Goal: Task Accomplishment & Management: Use online tool/utility

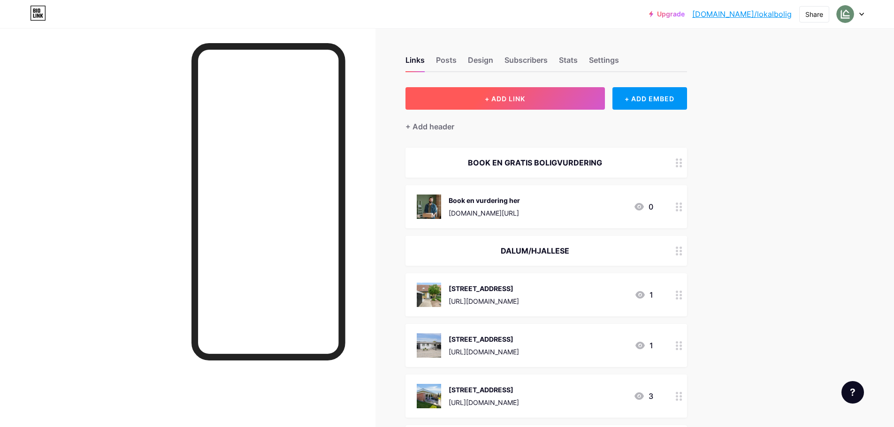
click at [561, 102] on button "+ ADD LINK" at bounding box center [504, 98] width 199 height 23
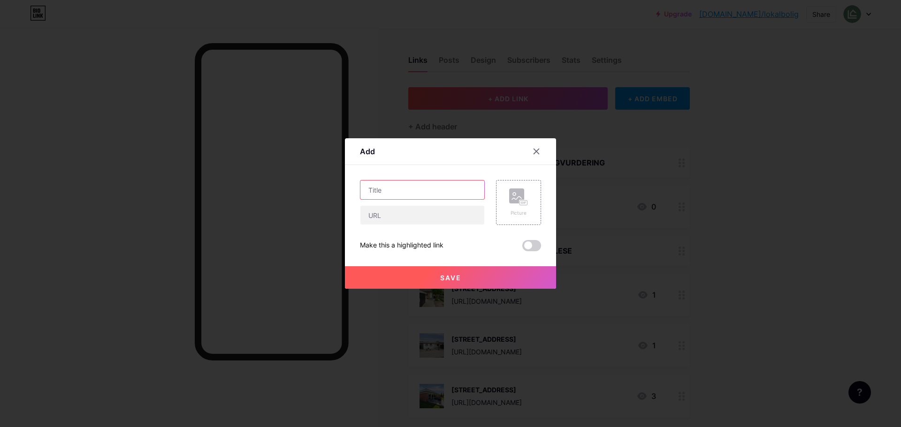
click at [455, 192] on input "text" at bounding box center [422, 190] width 124 height 19
click at [389, 190] on input "text" at bounding box center [422, 190] width 124 height 19
paste input "[STREET_ADDRESS]"
type input "[STREET_ADDRESS]"
click at [404, 219] on input "text" at bounding box center [422, 215] width 124 height 19
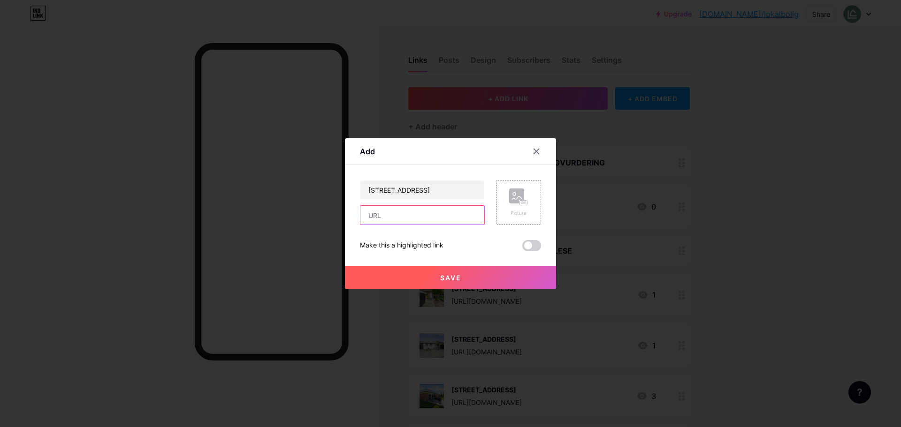
paste input "[URL][DOMAIN_NAME]"
type input "[URL][DOMAIN_NAME]"
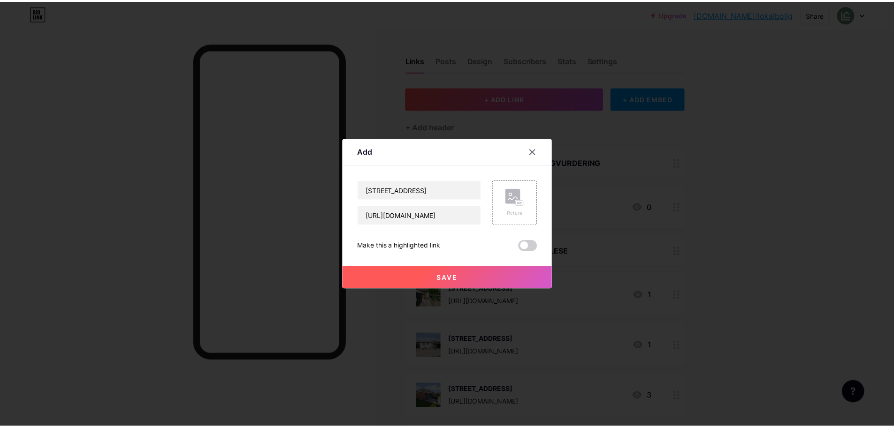
scroll to position [0, 0]
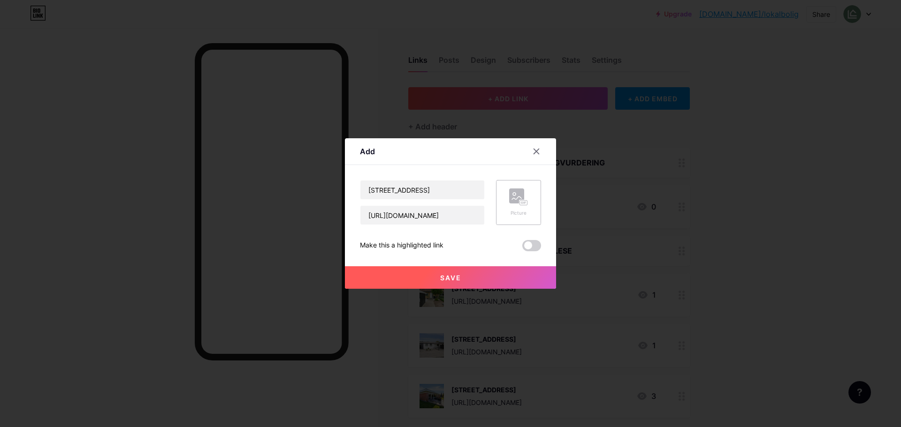
click at [524, 196] on icon at bounding box center [518, 197] width 19 height 17
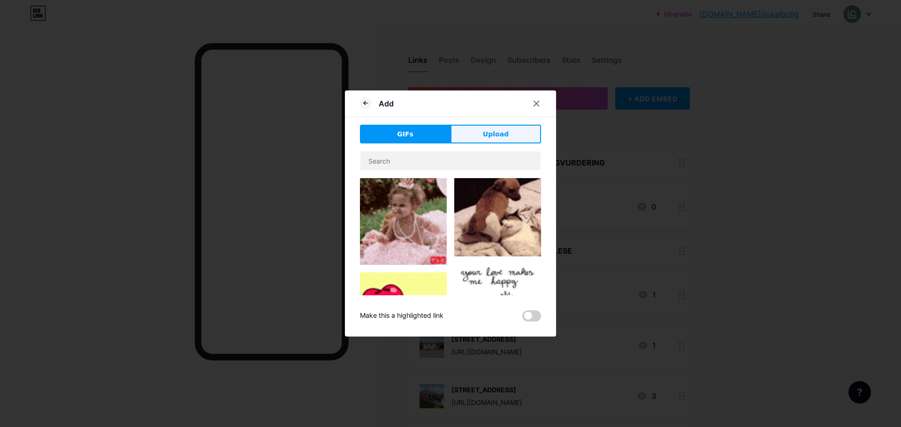
click at [500, 140] on button "Upload" at bounding box center [495, 134] width 91 height 19
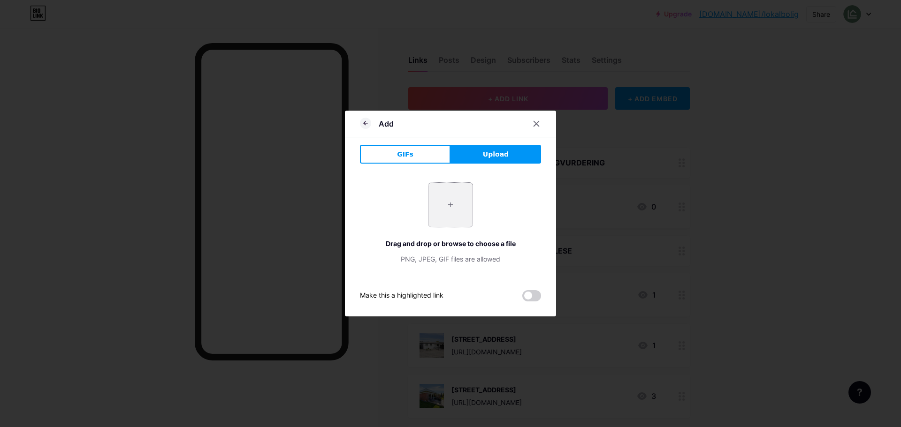
click at [454, 203] on input "file" at bounding box center [450, 205] width 44 height 44
type input "C:\fakepath\DSC01981.webp"
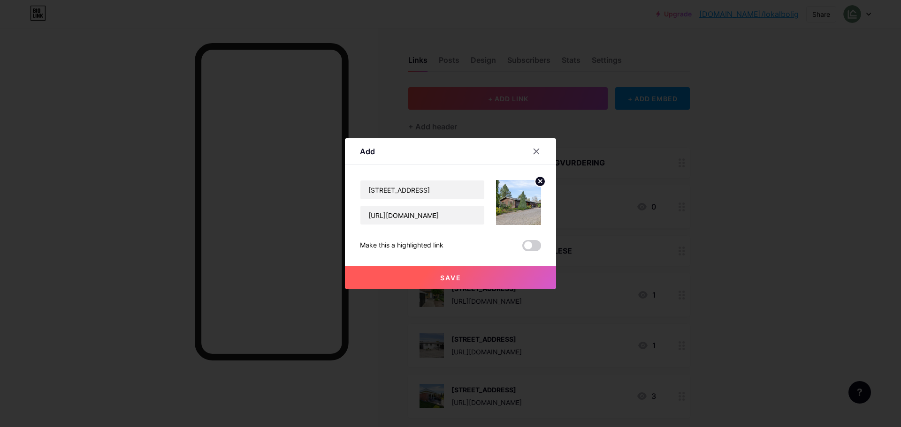
click at [492, 279] on button "Save" at bounding box center [450, 277] width 211 height 23
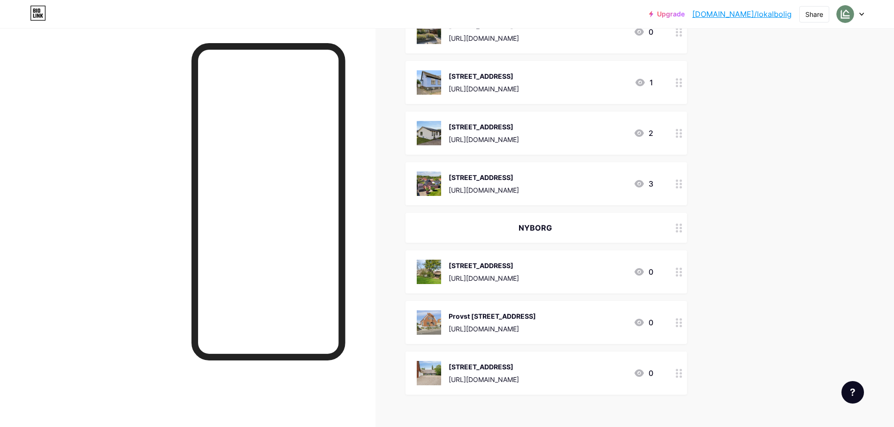
scroll to position [2471, 0]
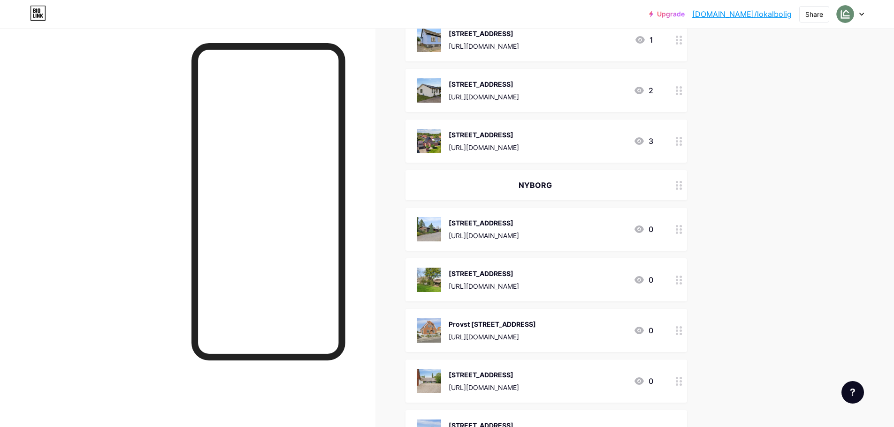
click at [681, 240] on div at bounding box center [679, 229] width 16 height 43
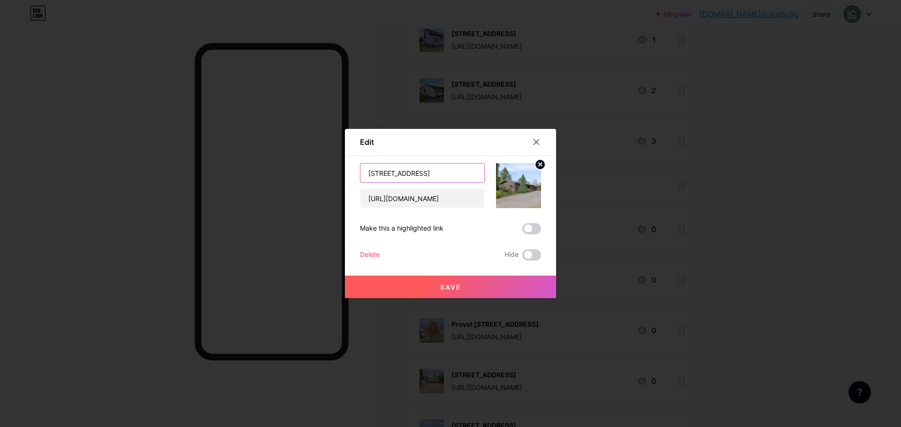
click at [416, 176] on input "[STREET_ADDRESS]" at bounding box center [422, 173] width 124 height 19
type input "[STREET_ADDRESS]"
click at [467, 281] on button "Save" at bounding box center [450, 287] width 211 height 23
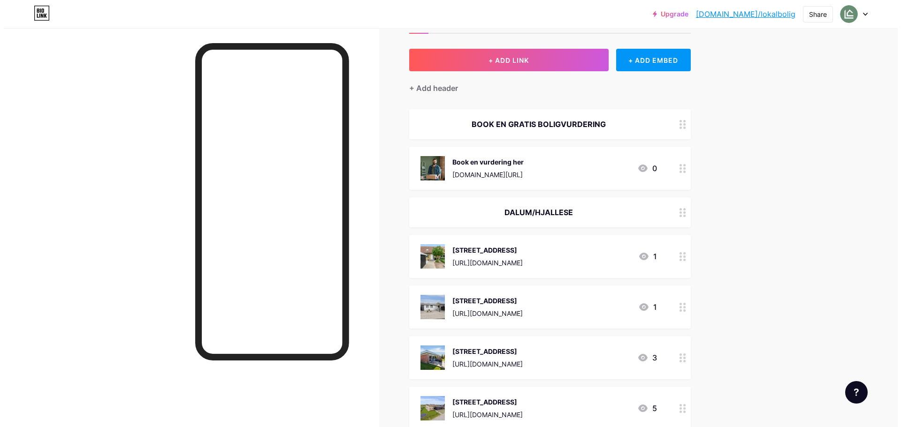
scroll to position [0, 0]
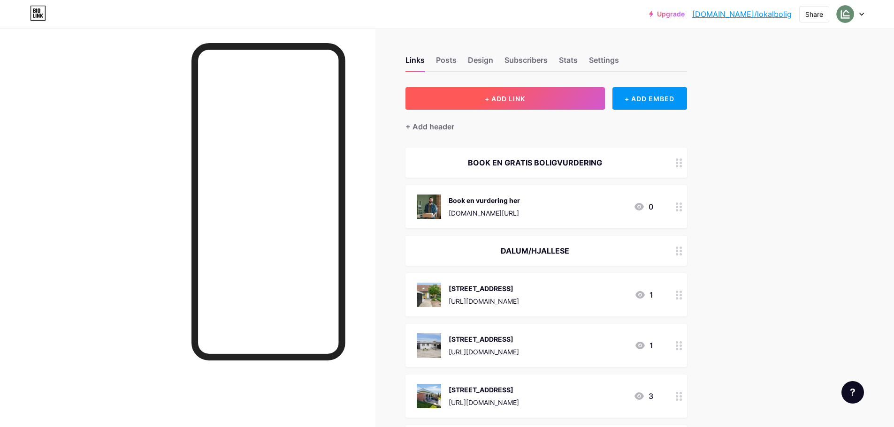
click at [520, 93] on button "+ ADD LINK" at bounding box center [504, 98] width 199 height 23
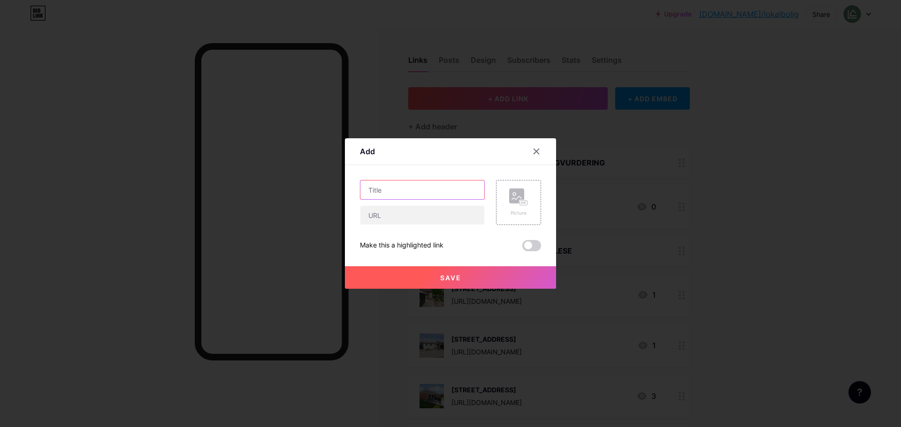
click at [435, 194] on input "text" at bounding box center [422, 190] width 124 height 19
type input "[STREET_ADDRESS]"
drag, startPoint x: 400, startPoint y: 225, endPoint x: 401, endPoint y: 219, distance: 6.2
click at [400, 225] on div "[STREET_ADDRESS] S Picture Make this a highlighted link Save" at bounding box center [450, 215] width 181 height 71
click at [403, 214] on input "text" at bounding box center [422, 215] width 124 height 19
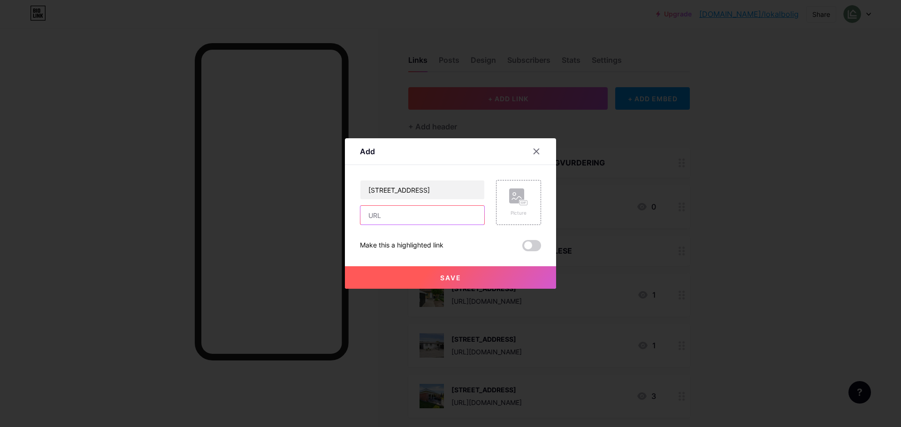
paste input "[URL][DOMAIN_NAME]"
type input "[URL][DOMAIN_NAME]"
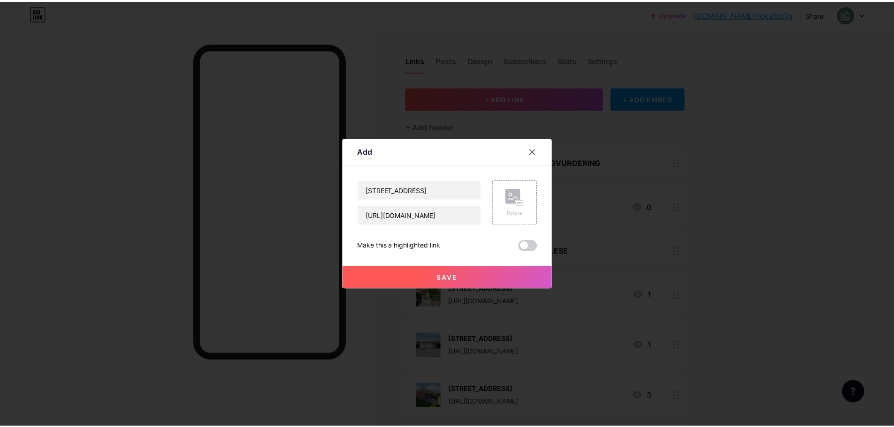
scroll to position [0, 0]
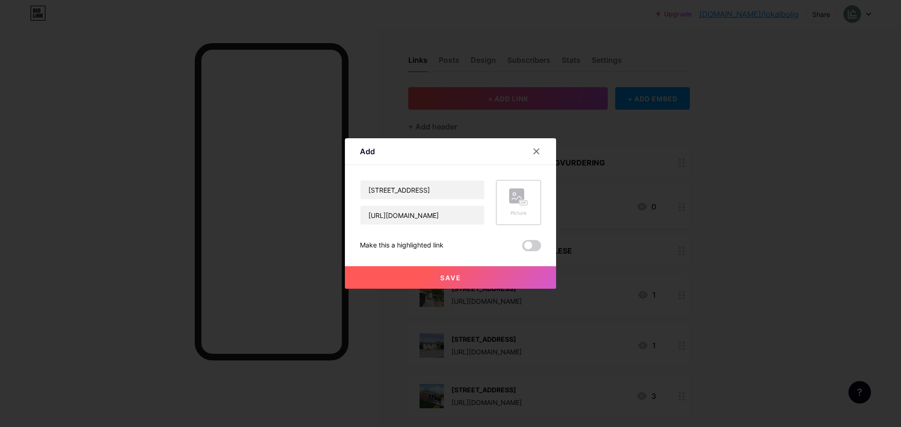
click at [525, 201] on rect at bounding box center [524, 203] width 8 height 5
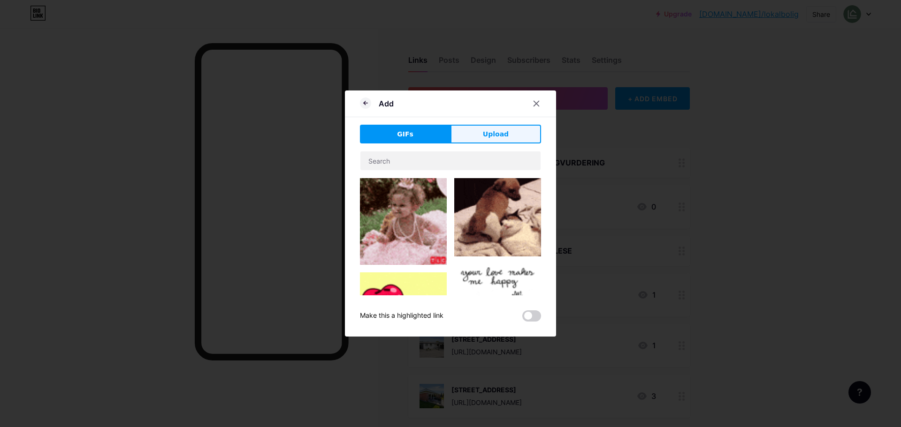
click at [487, 141] on button "Upload" at bounding box center [495, 134] width 91 height 19
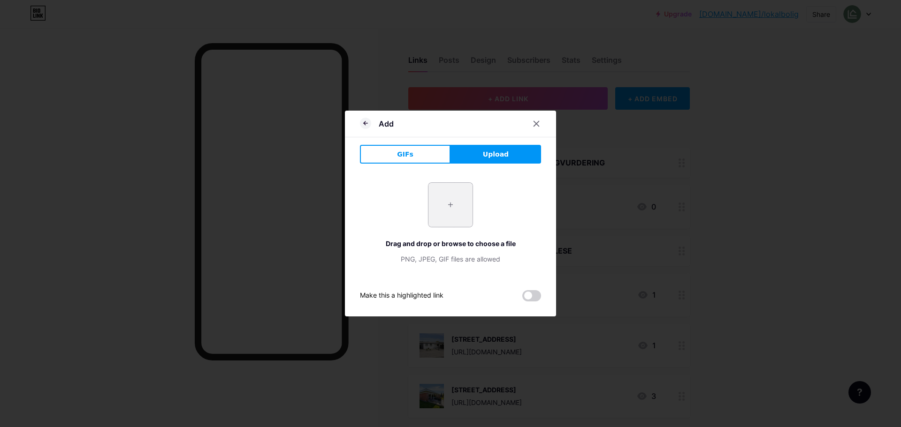
click at [437, 208] on input "file" at bounding box center [450, 205] width 44 height 44
type input "C:\fakepath\DSC04044.webp"
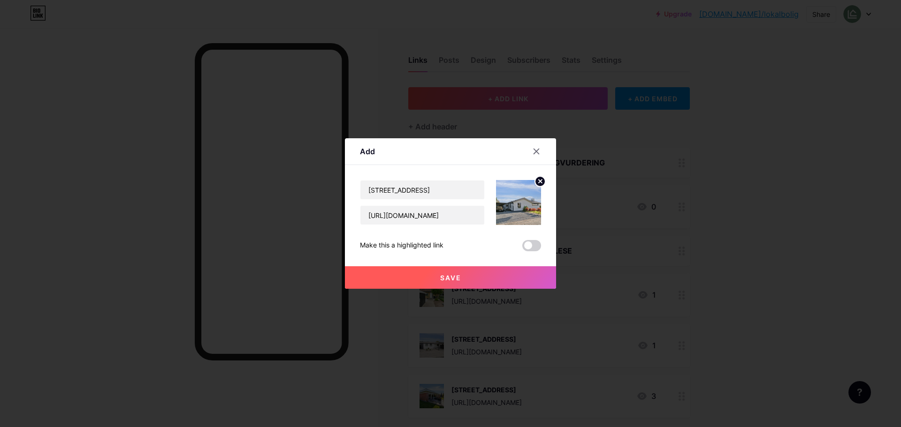
click at [489, 270] on button "Save" at bounding box center [450, 277] width 211 height 23
